Goal: Transaction & Acquisition: Purchase product/service

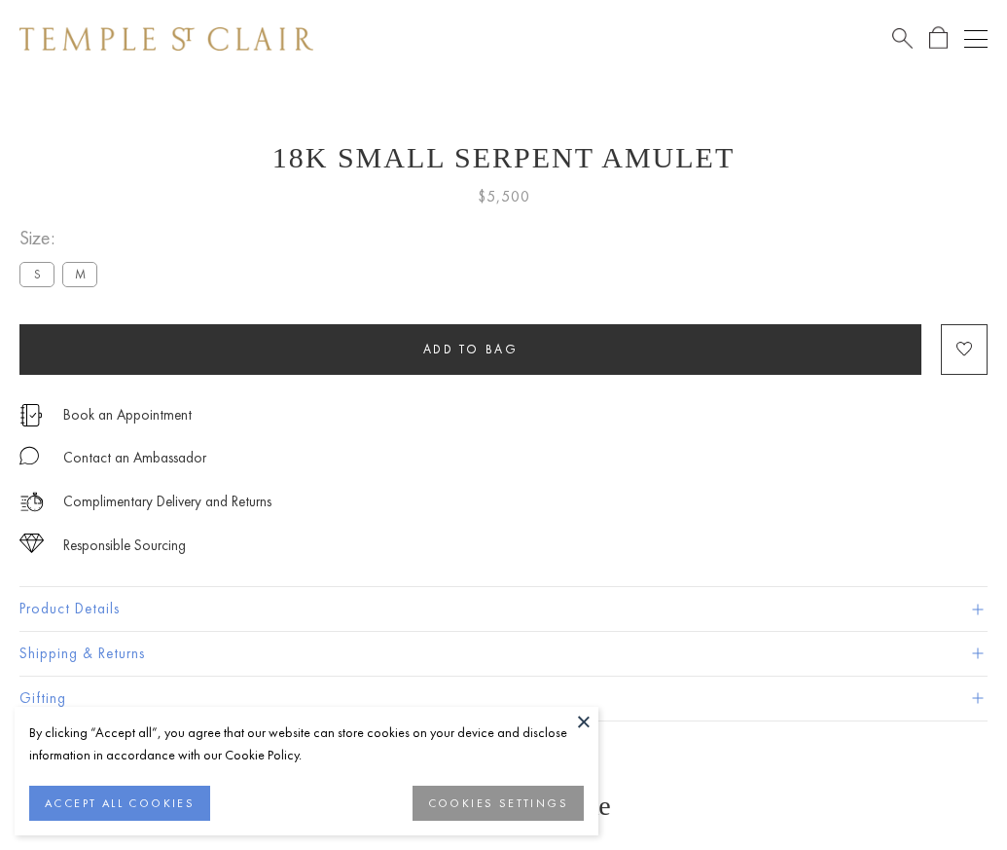
click at [470, 348] on span "Add to bag" at bounding box center [470, 349] width 95 height 17
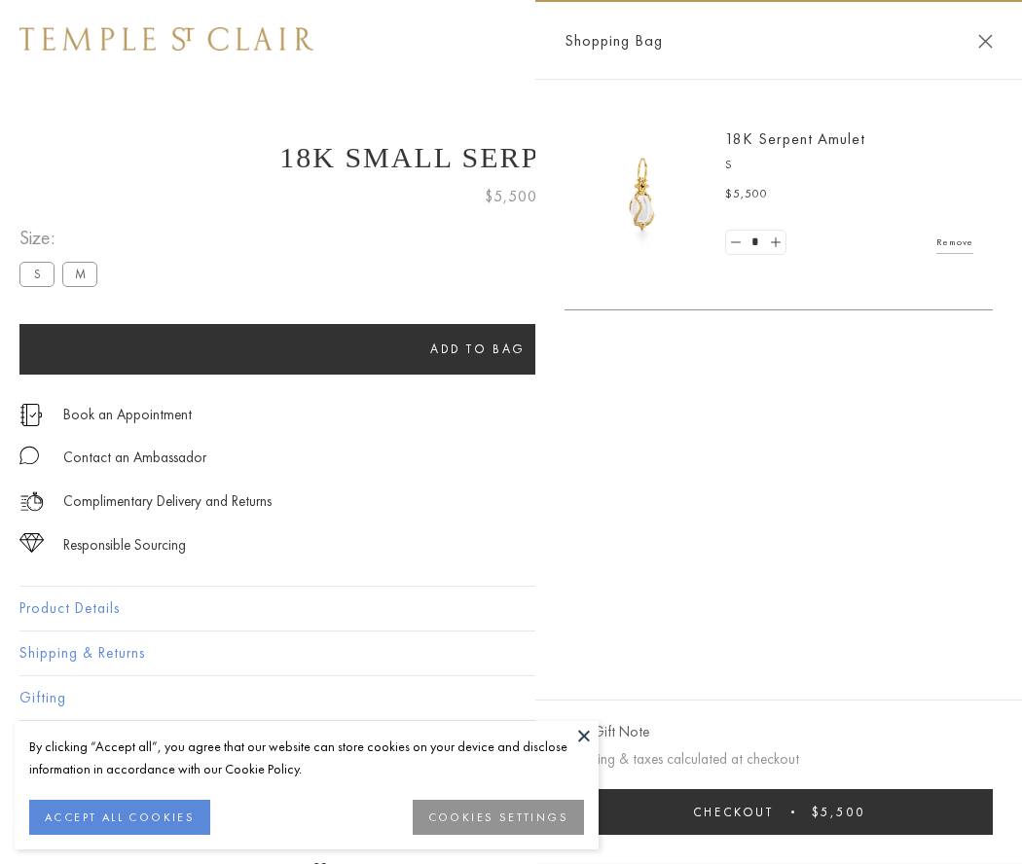
click at [814, 812] on button "Checkout $5,500" at bounding box center [778, 812] width 428 height 46
